Goal: Transaction & Acquisition: Purchase product/service

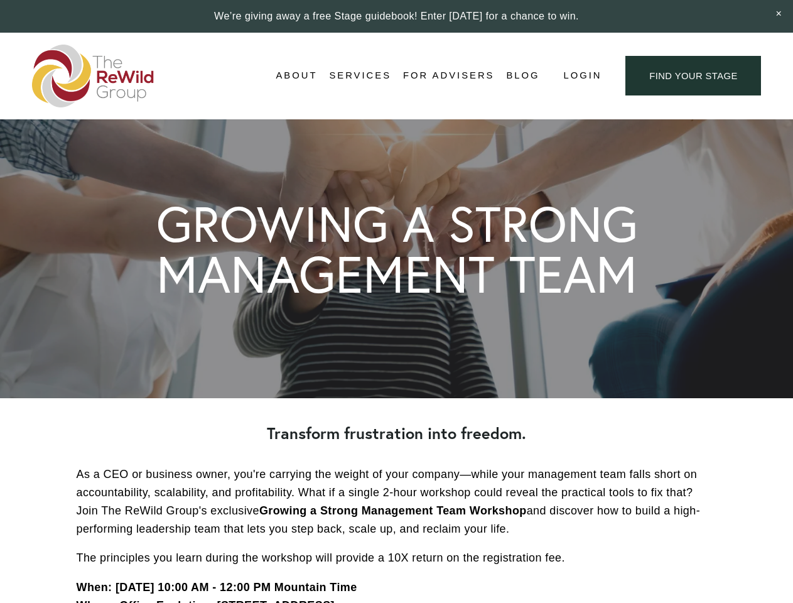
click at [581, 76] on span "Login" at bounding box center [582, 75] width 38 height 17
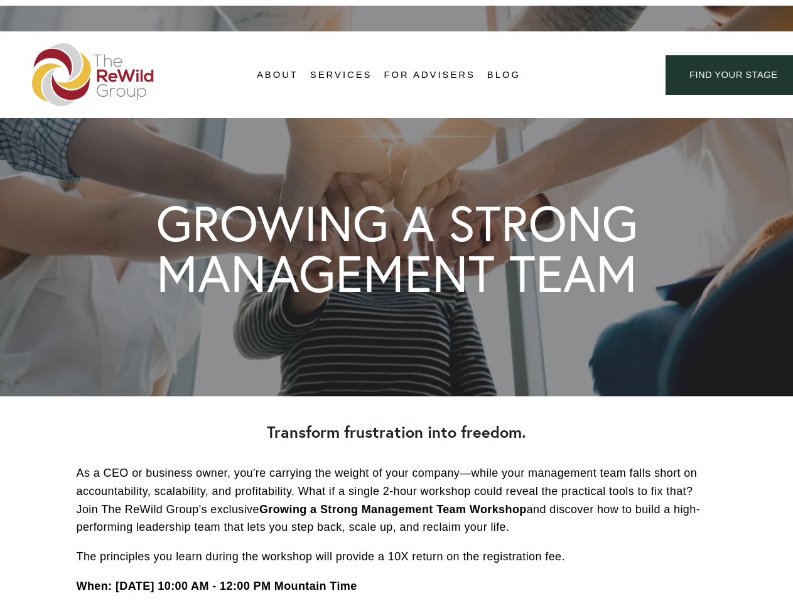
scroll to position [3474, 0]
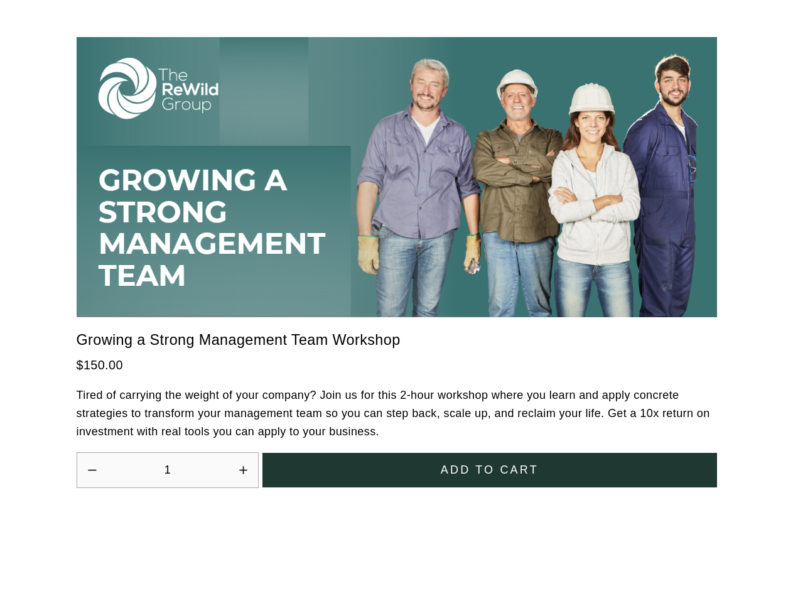
click at [243, 466] on icon "Increase quantity by 1" at bounding box center [243, 470] width 8 height 8
type input "2"
click at [489, 462] on span "Add to cart" at bounding box center [490, 470] width 98 height 17
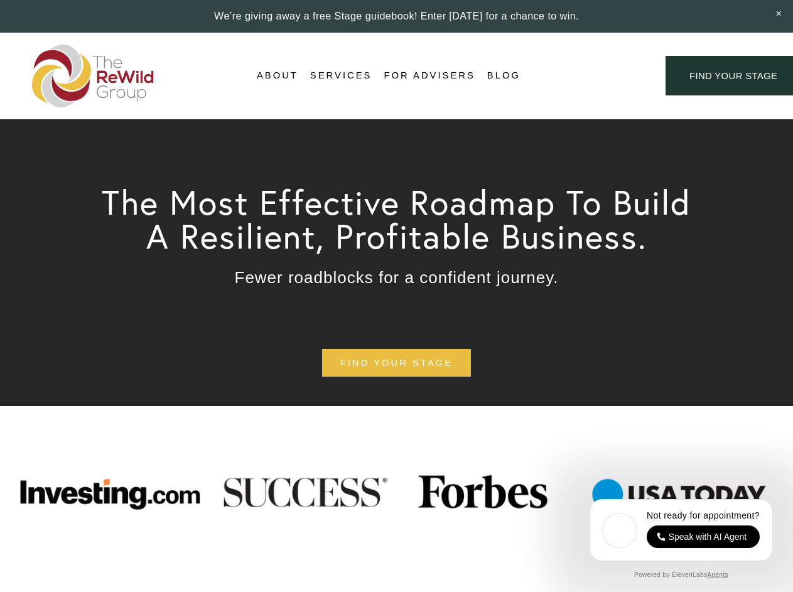
click at [593, 76] on div "Login Account" at bounding box center [592, 75] width 97 height 17
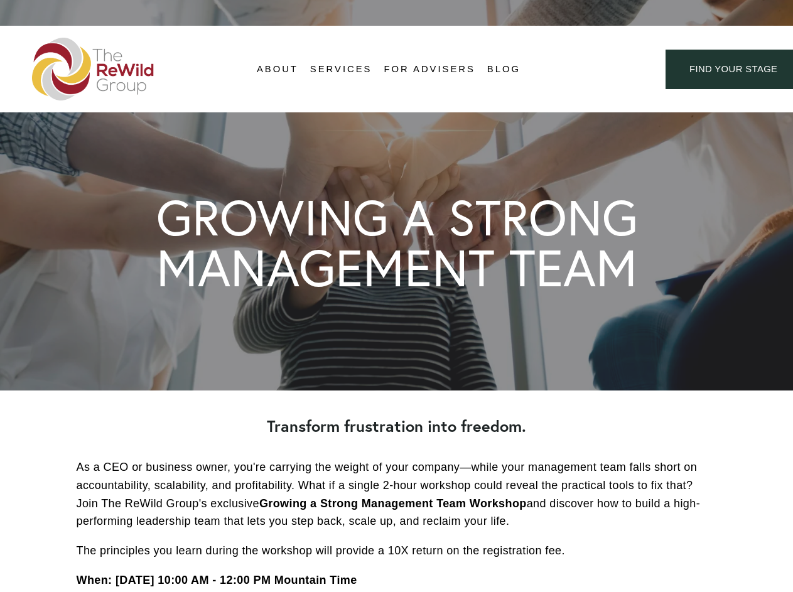
scroll to position [3474, 0]
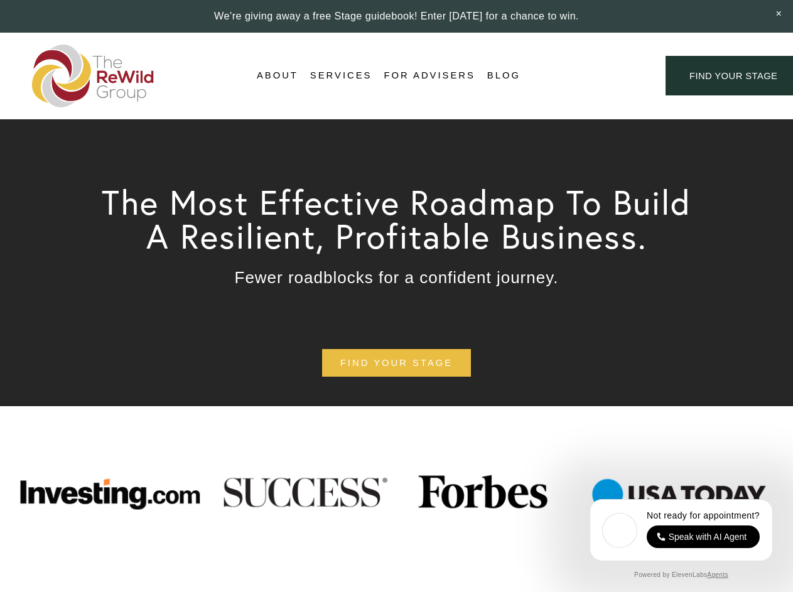
click at [593, 76] on div "Login Account" at bounding box center [592, 75] width 97 height 17
